Goal: Find specific page/section: Find specific page/section

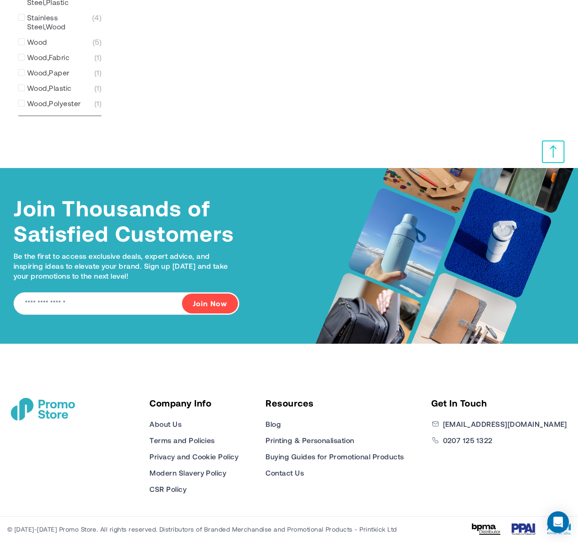
scroll to position [1538, 0]
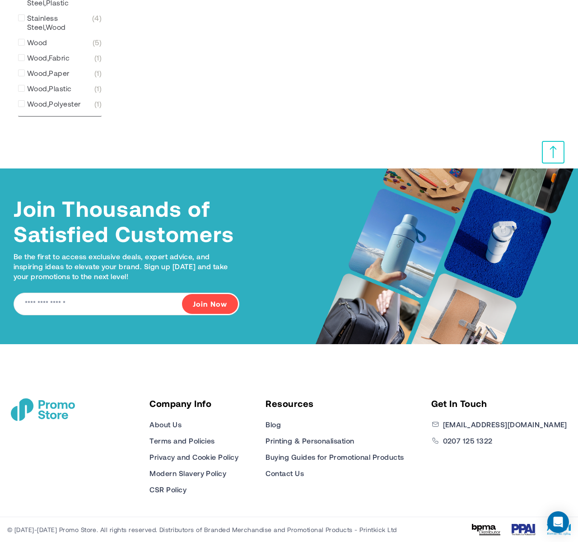
type input "****"
type input "*****"
